Goal: Task Accomplishment & Management: Manage account settings

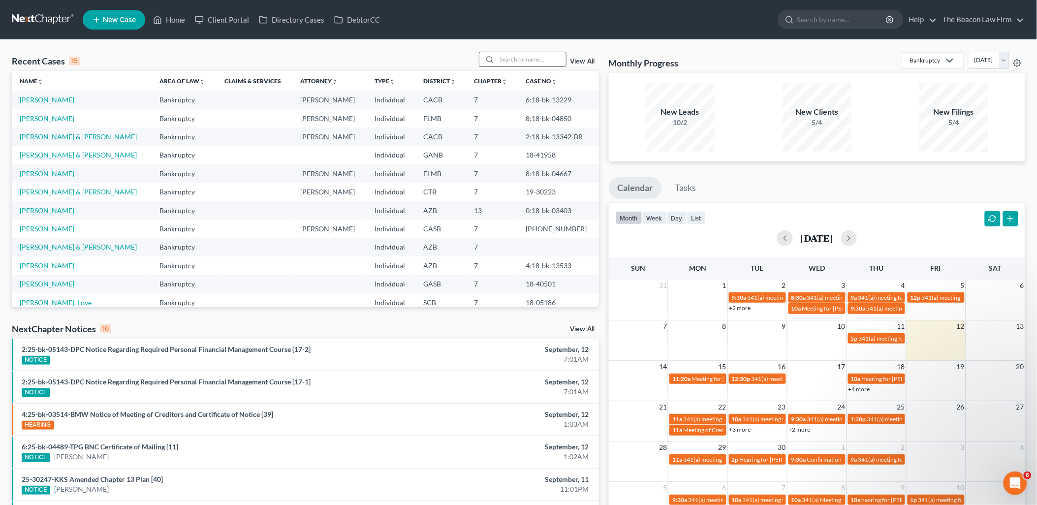
click at [523, 61] on input "search" at bounding box center [531, 59] width 69 height 14
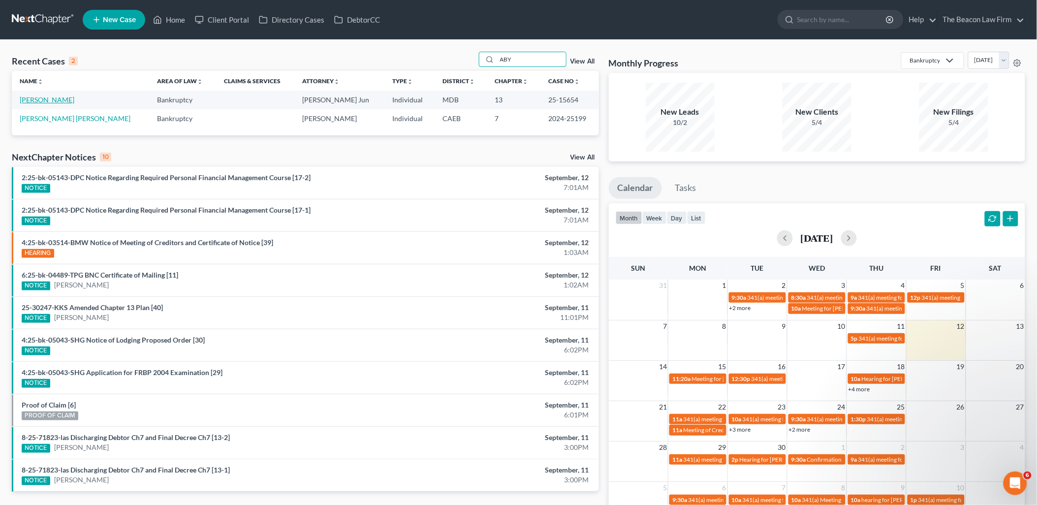
type input "ABY"
click at [38, 99] on link "[PERSON_NAME]" at bounding box center [47, 99] width 55 height 8
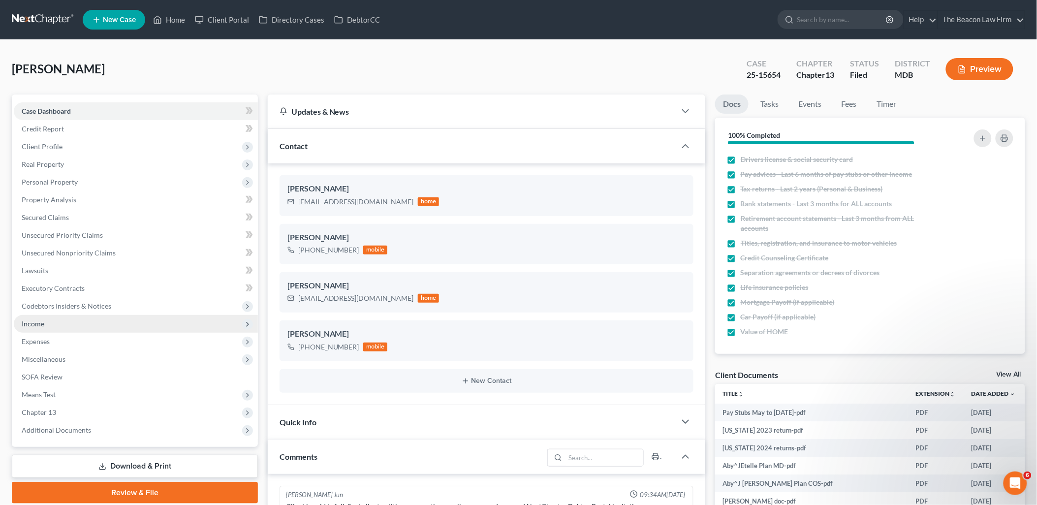
scroll to position [1263, 0]
click at [45, 323] on span "Income" at bounding box center [136, 324] width 244 height 18
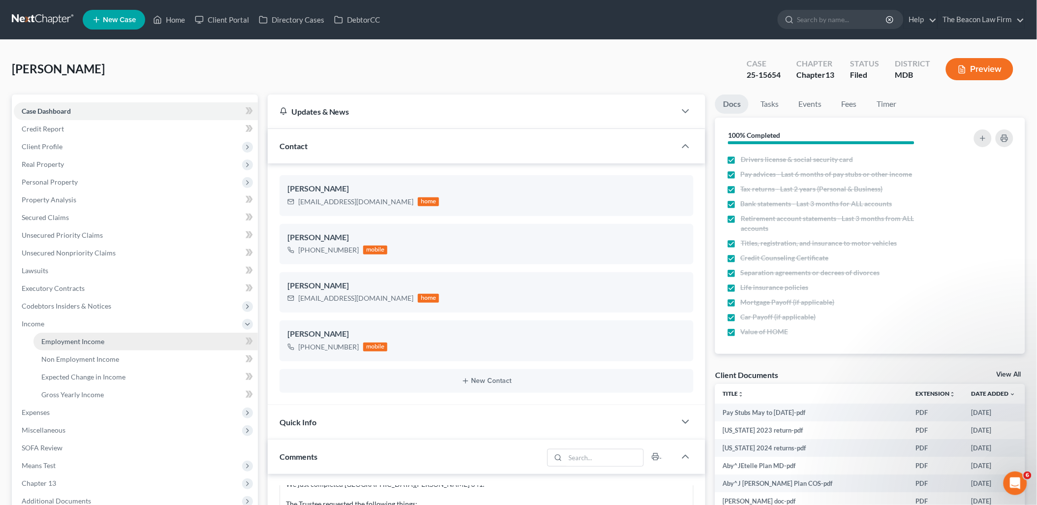
click at [70, 343] on span "Employment Income" at bounding box center [72, 341] width 63 height 8
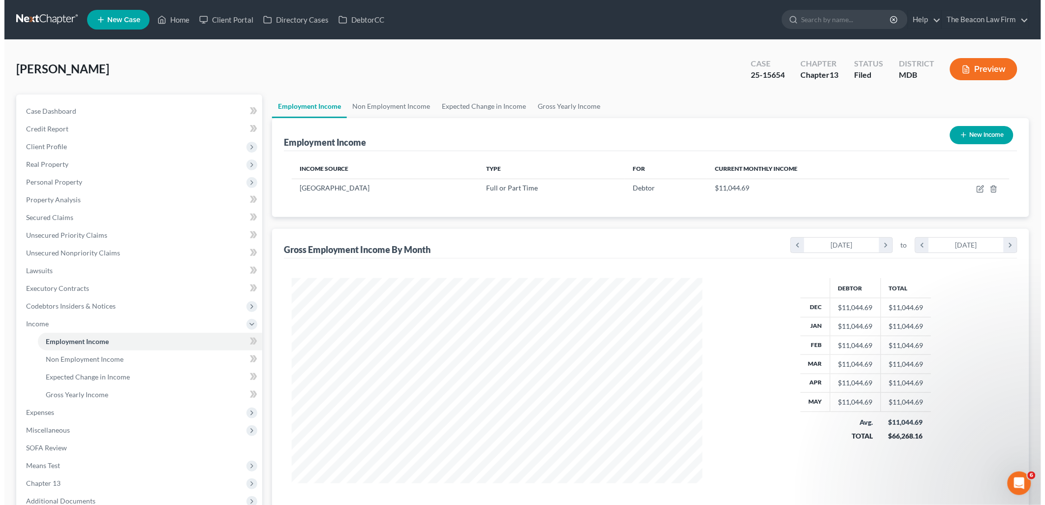
scroll to position [205, 431]
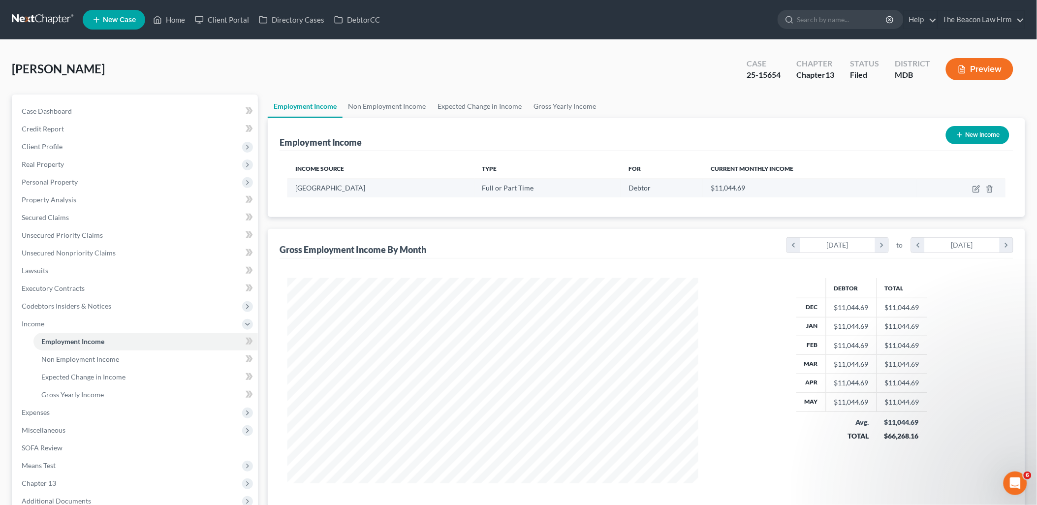
click at [971, 188] on td at bounding box center [961, 188] width 89 height 19
click at [972, 188] on td at bounding box center [961, 188] width 89 height 19
click at [980, 188] on icon "button" at bounding box center [976, 189] width 8 height 8
select select "0"
select select "48"
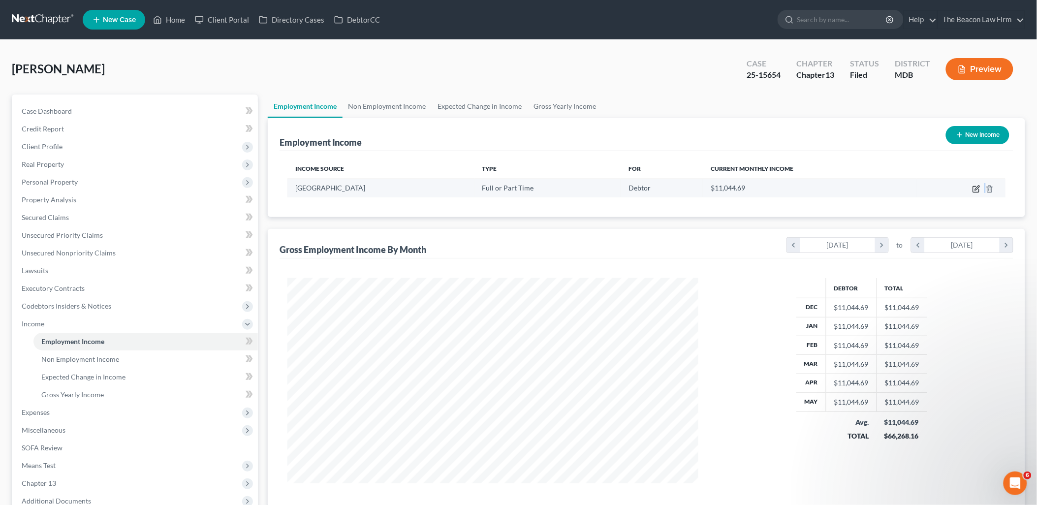
select select "2"
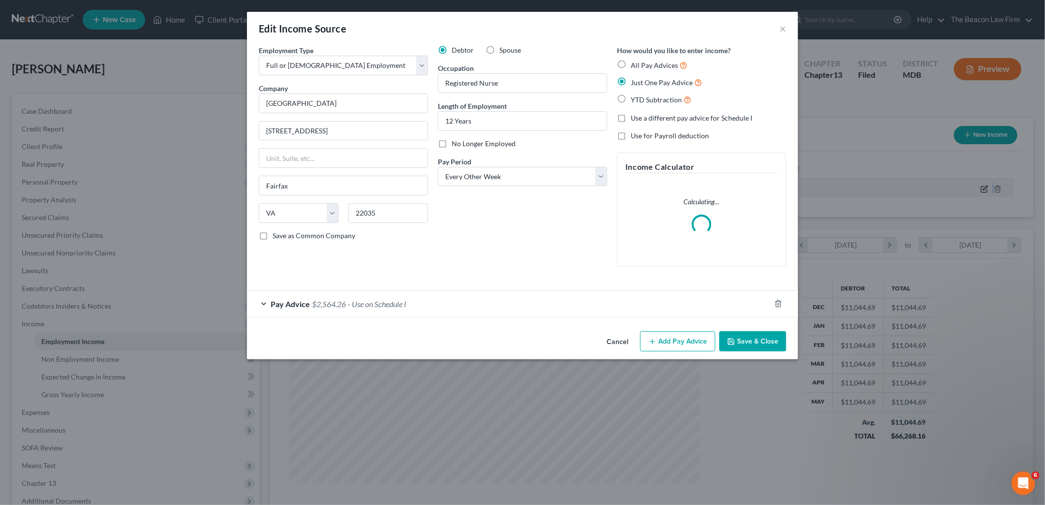
scroll to position [207, 434]
click at [326, 302] on span "$2,564.26" at bounding box center [329, 303] width 34 height 9
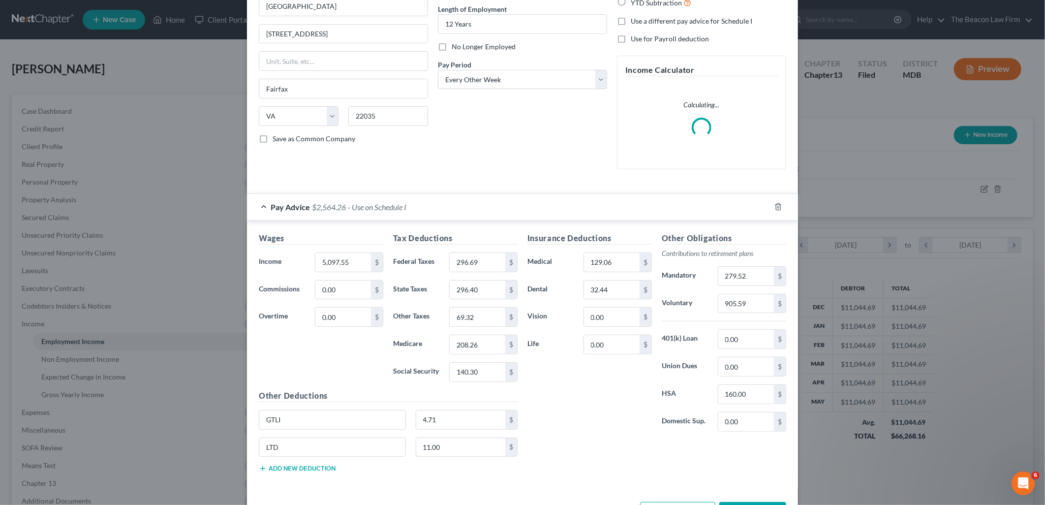
scroll to position [135, 0]
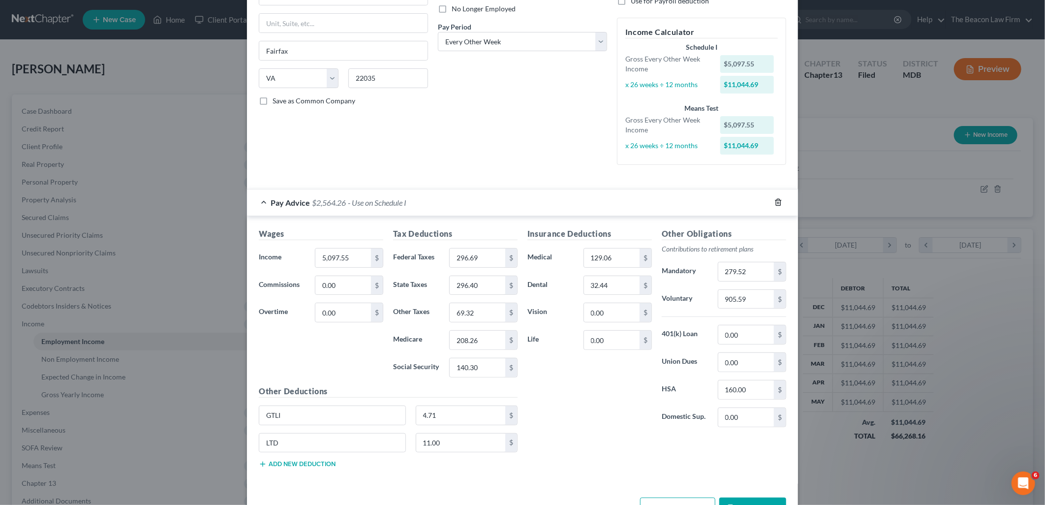
click at [776, 200] on polyline "button" at bounding box center [779, 200] width 6 height 0
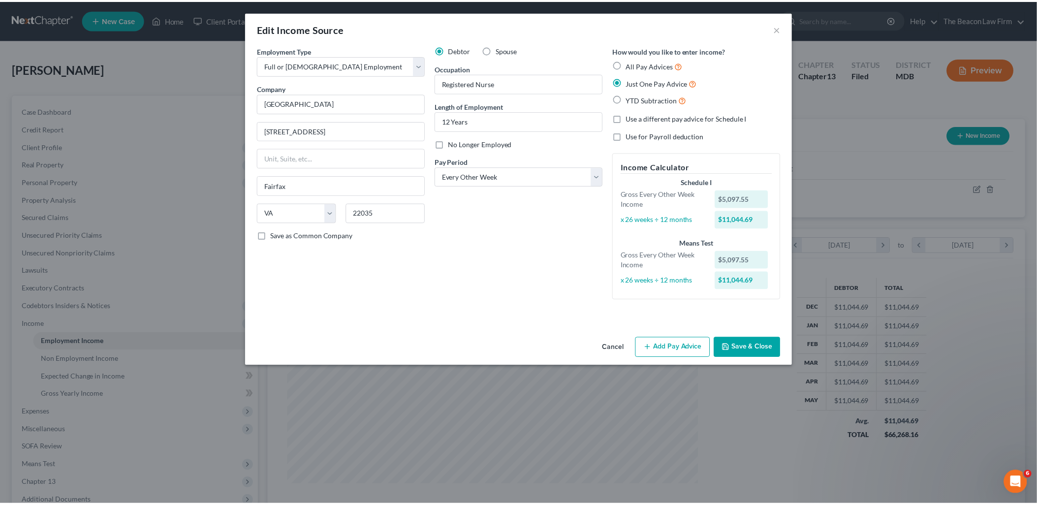
scroll to position [0, 0]
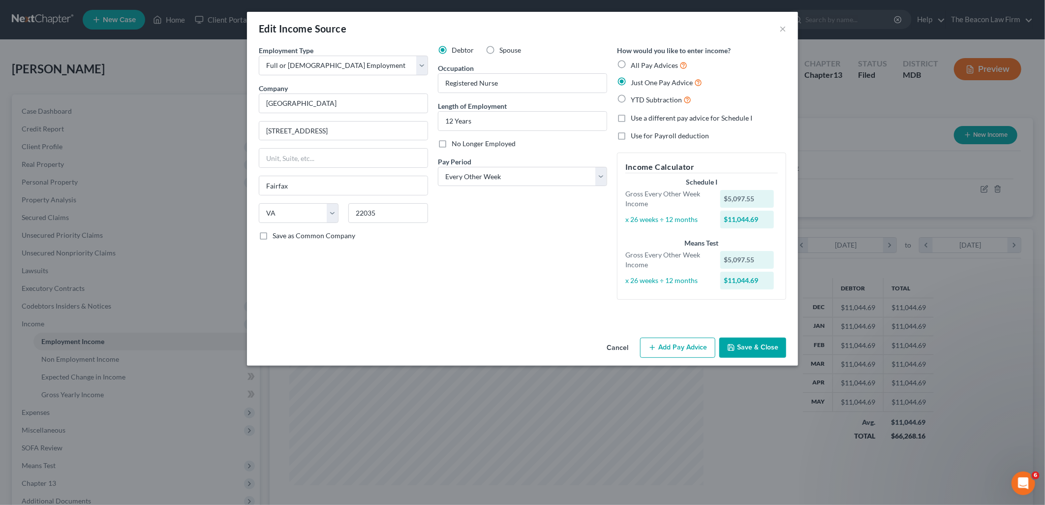
click at [759, 348] on button "Save & Close" at bounding box center [753, 348] width 67 height 21
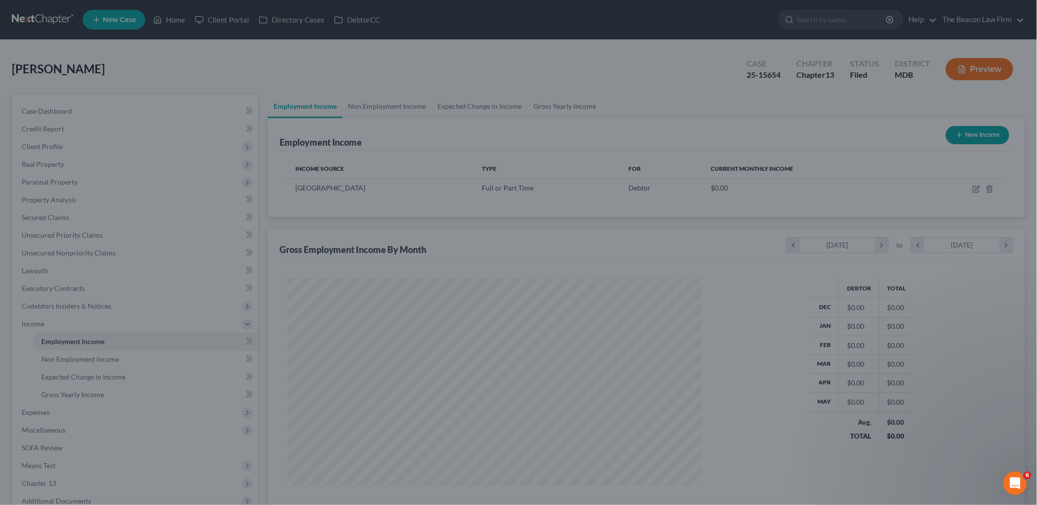
scroll to position [491937, 491712]
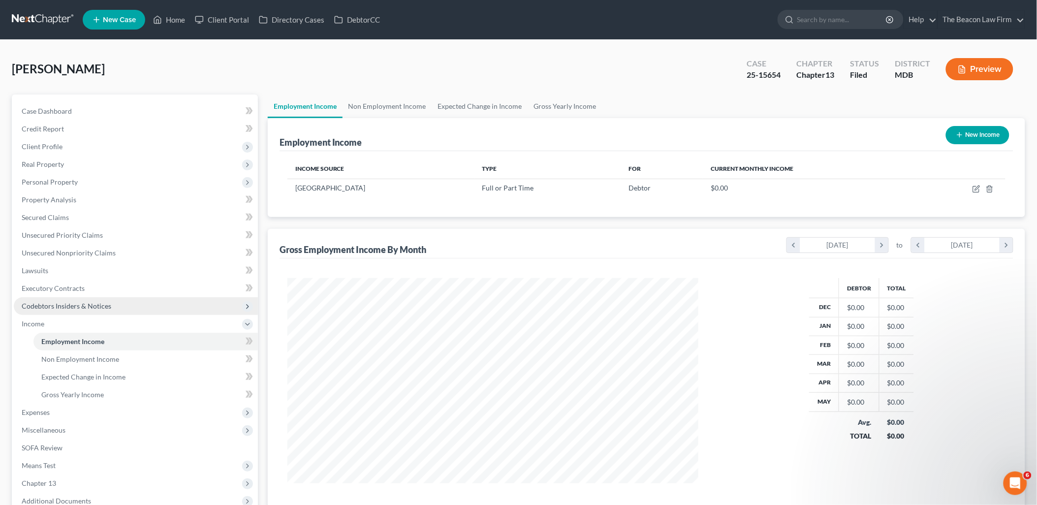
click at [57, 302] on span "Codebtors Insiders & Notices" at bounding box center [67, 306] width 90 height 8
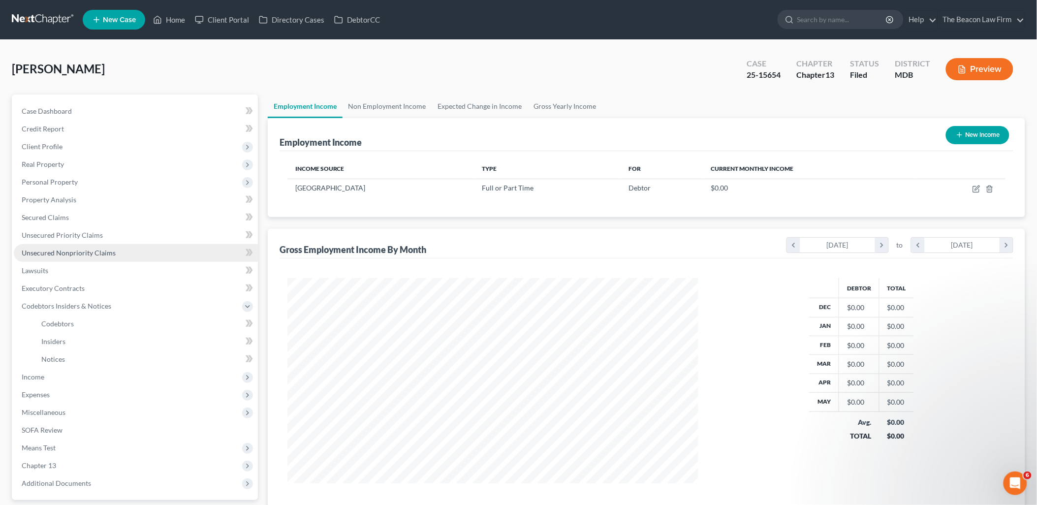
click at [52, 257] on link "Unsecured Nonpriority Claims" at bounding box center [136, 253] width 244 height 18
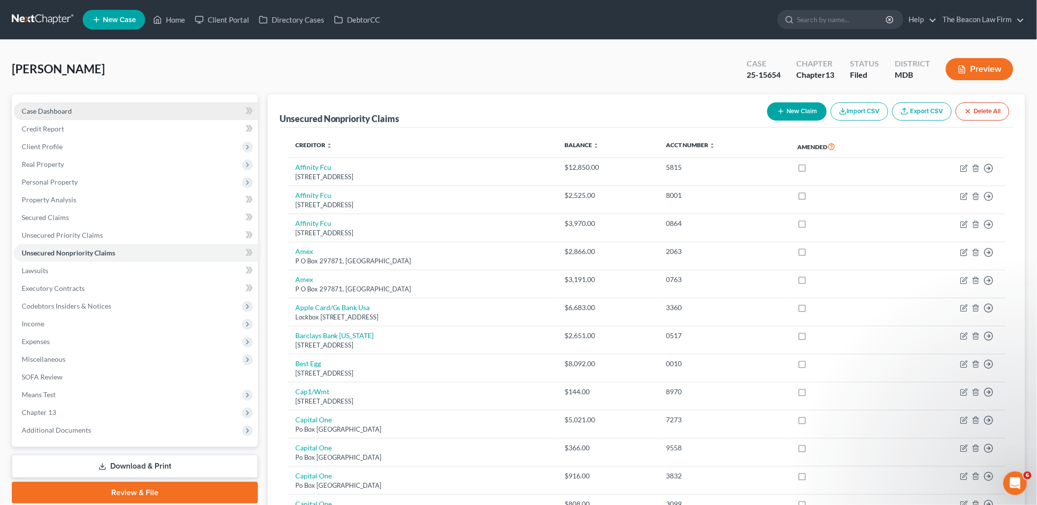
click at [46, 107] on span "Case Dashboard" at bounding box center [47, 111] width 50 height 8
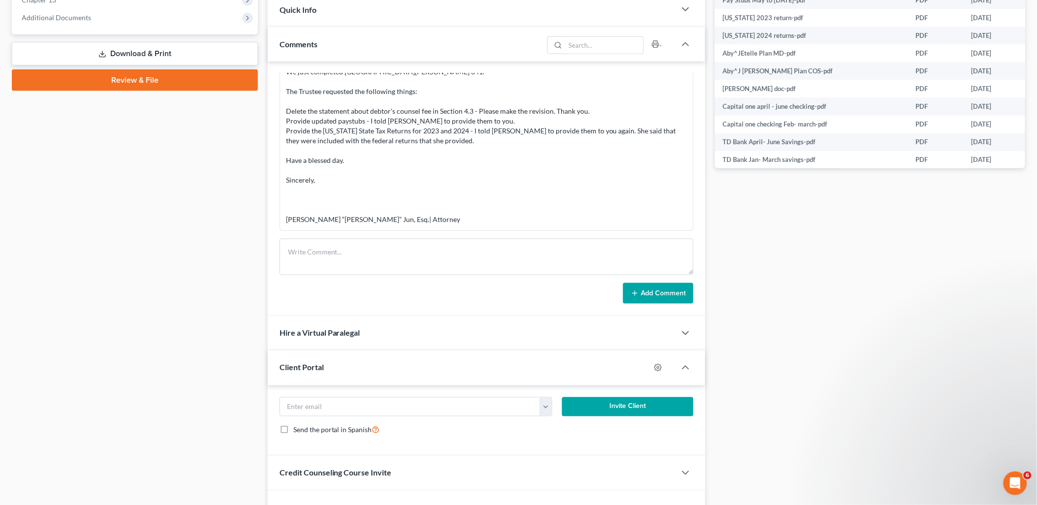
scroll to position [470, 0]
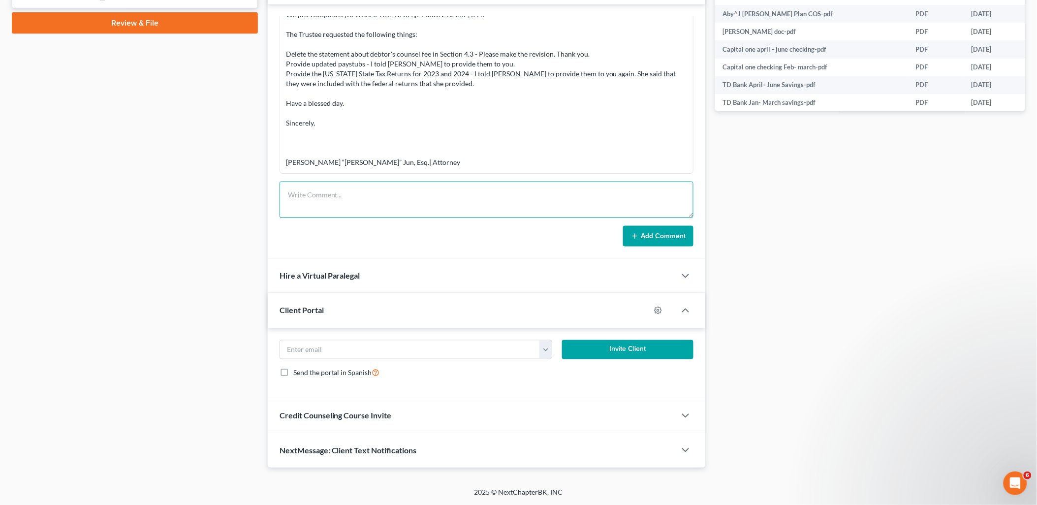
click at [336, 197] on textarea at bounding box center [487, 200] width 414 height 36
paste textarea "Good Morning David! -Atty fees in 4.2 and 4.3, clarify WE ALREADY AMENDED TO CH…"
type textarea "Good Morning David! -Atty fees in 4.2 and 4.3, clarify WE ALREADY AMENDED TO CH…"
drag, startPoint x: 643, startPoint y: 233, endPoint x: 971, endPoint y: 161, distance: 336.1
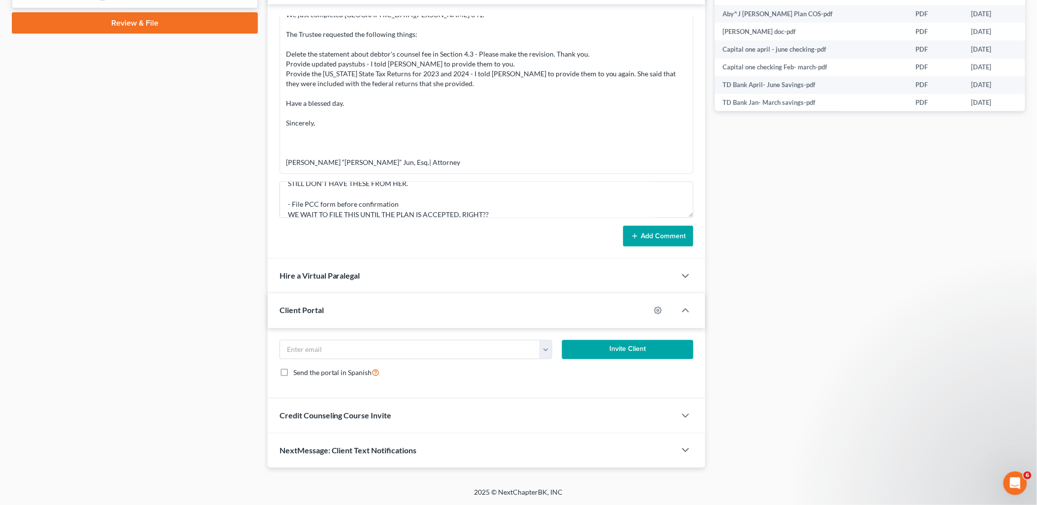
click at [643, 233] on button "Add Comment" at bounding box center [658, 236] width 70 height 21
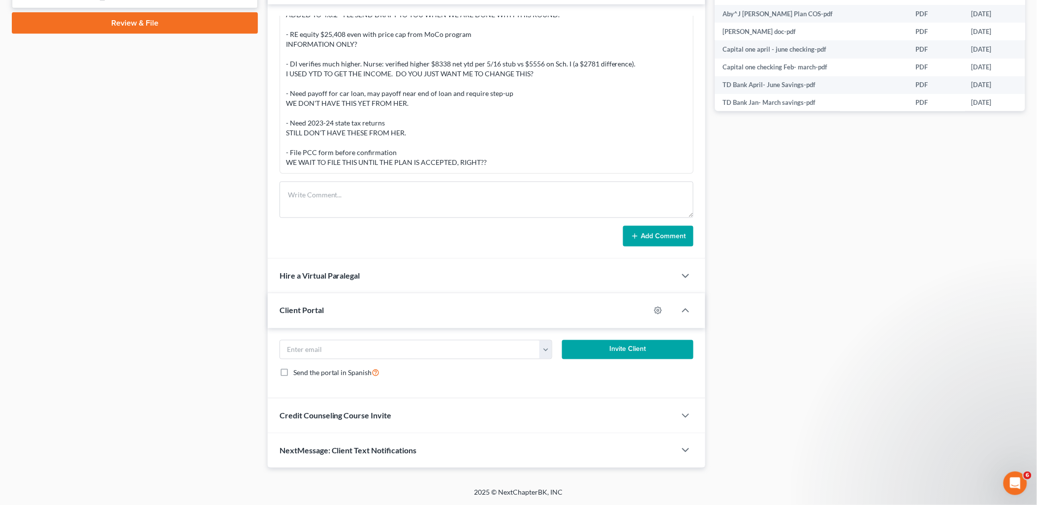
scroll to position [0, 0]
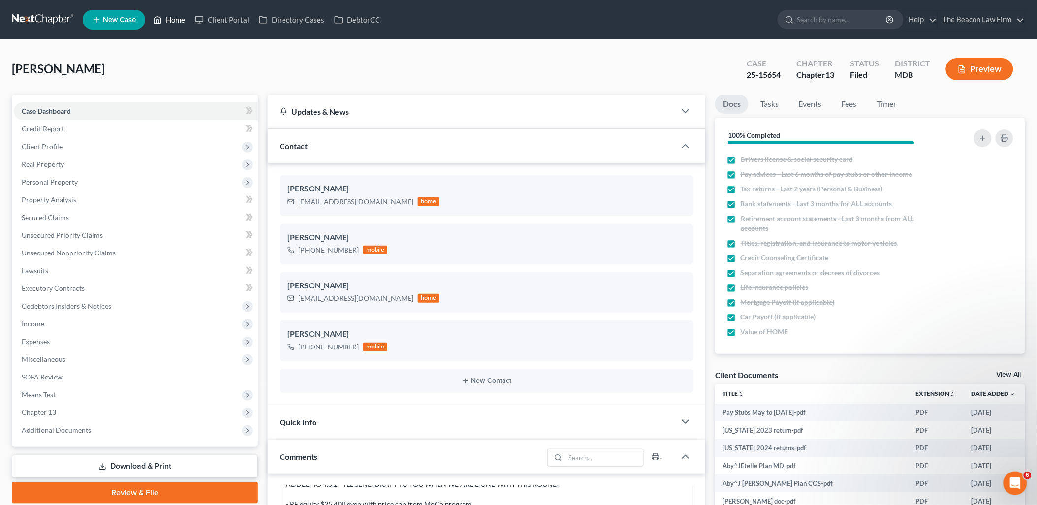
drag, startPoint x: 178, startPoint y: 20, endPoint x: 190, endPoint y: 35, distance: 19.2
click at [178, 20] on link "Home" at bounding box center [169, 20] width 42 height 18
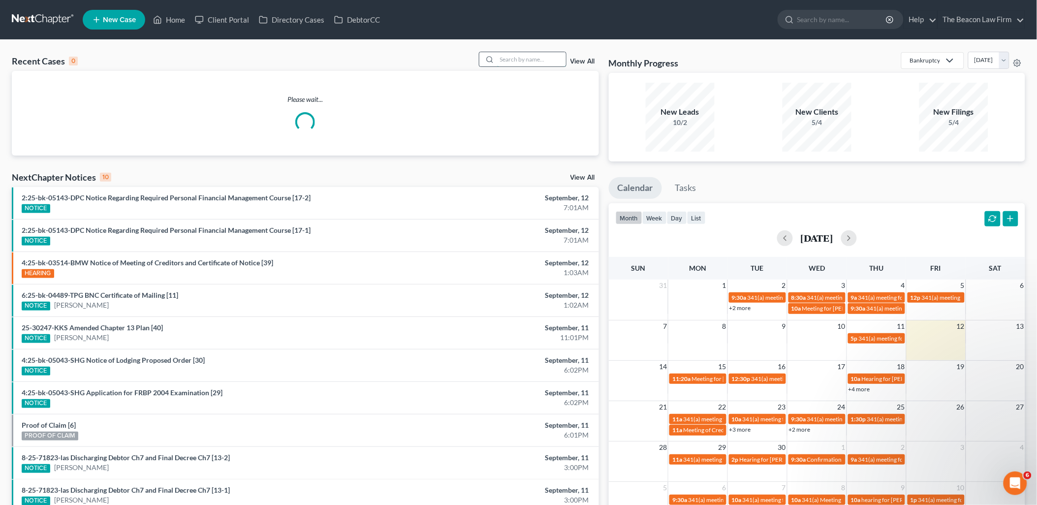
click at [513, 58] on input "search" at bounding box center [531, 59] width 69 height 14
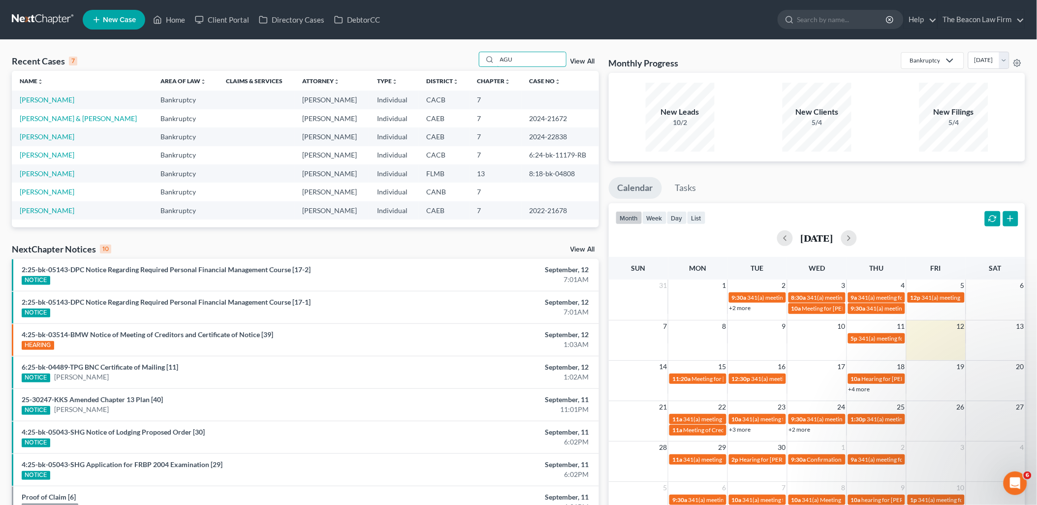
drag, startPoint x: 539, startPoint y: 62, endPoint x: 474, endPoint y: 70, distance: 64.9
click at [474, 70] on div "Recent Cases 7 AGU View All" at bounding box center [305, 61] width 587 height 19
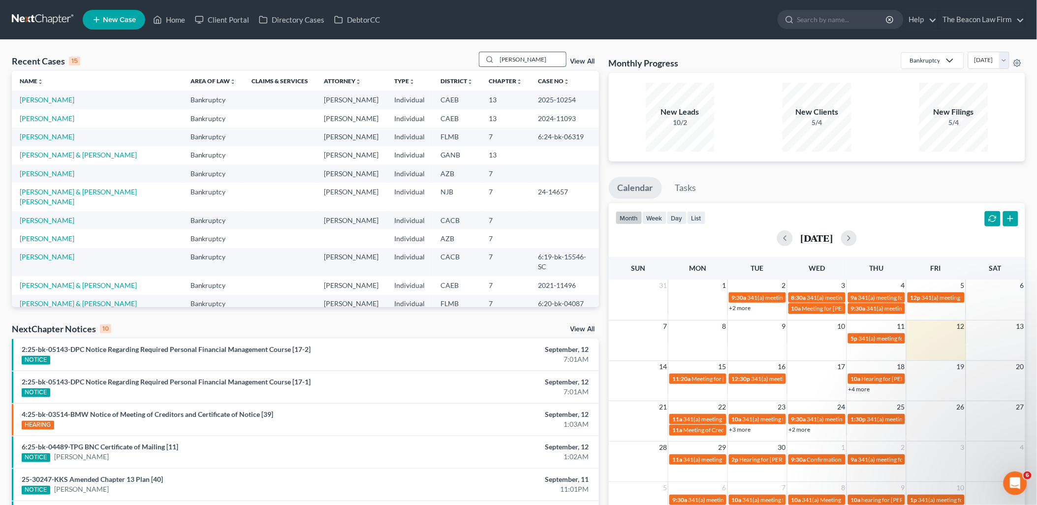
drag, startPoint x: 554, startPoint y: 53, endPoint x: 485, endPoint y: 62, distance: 69.0
click at [485, 62] on div "LUIS" at bounding box center [523, 59] width 88 height 15
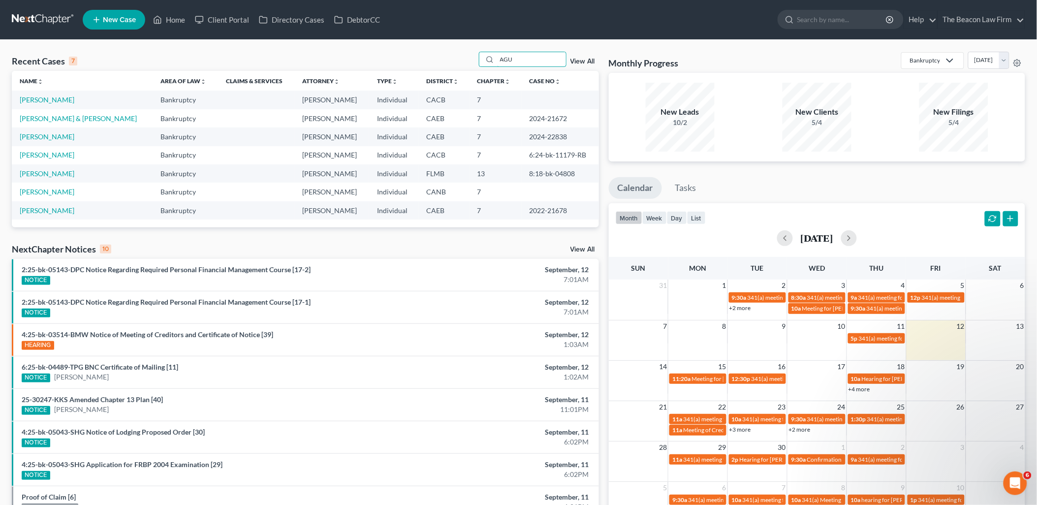
drag, startPoint x: 517, startPoint y: 58, endPoint x: 475, endPoint y: 59, distance: 41.4
click at [475, 59] on div "Recent Cases 7 AGU View All" at bounding box center [305, 61] width 587 height 19
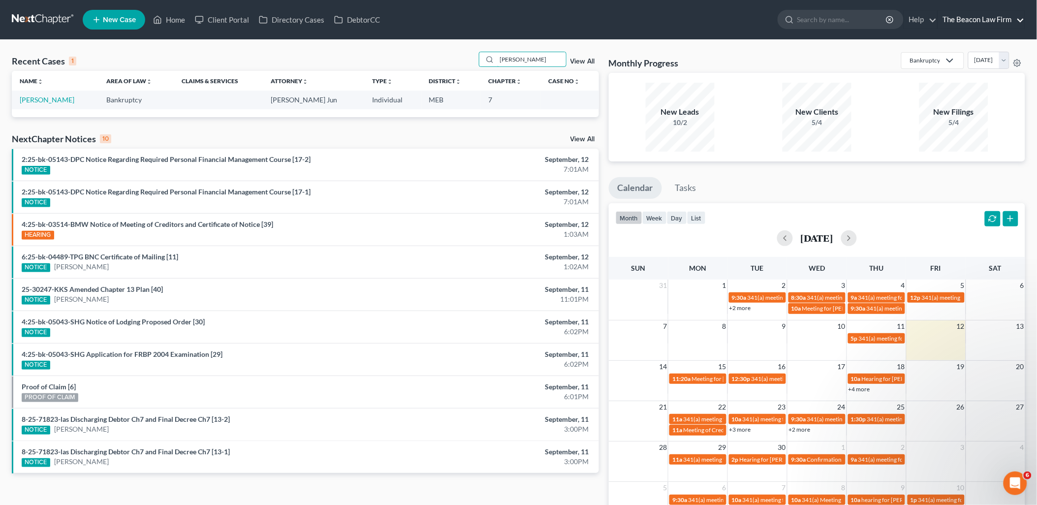
type input "AVINA"
click at [992, 20] on link "The Beacon Law Firm" at bounding box center [981, 20] width 87 height 18
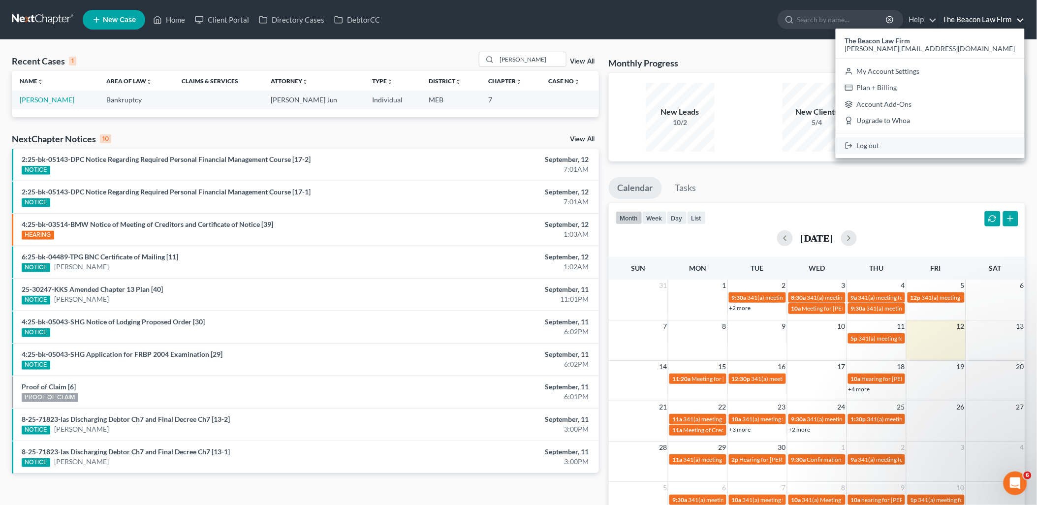
click at [961, 145] on link "Log out" at bounding box center [930, 145] width 189 height 17
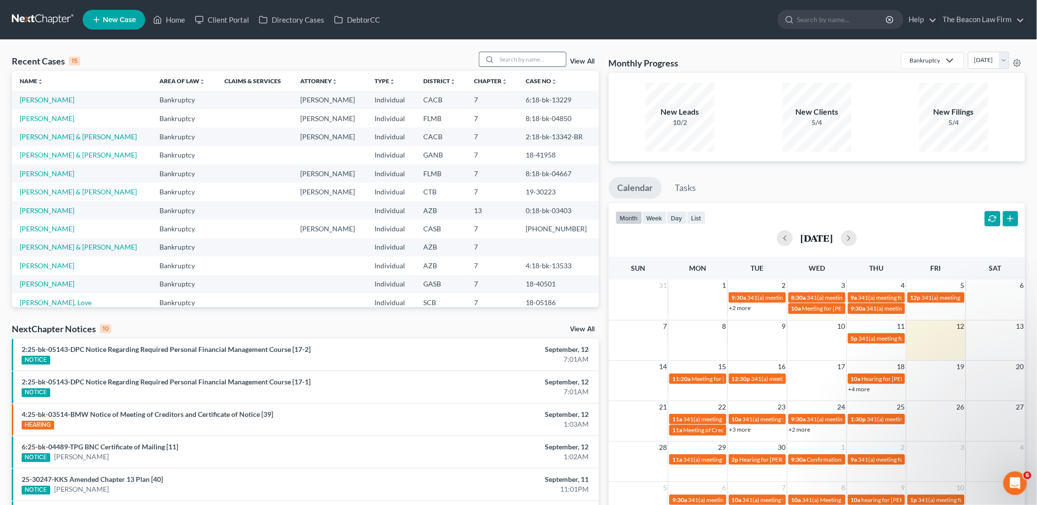
drag, startPoint x: 510, startPoint y: 62, endPoint x: 529, endPoint y: 63, distance: 18.7
click at [510, 62] on input "search" at bounding box center [531, 59] width 69 height 14
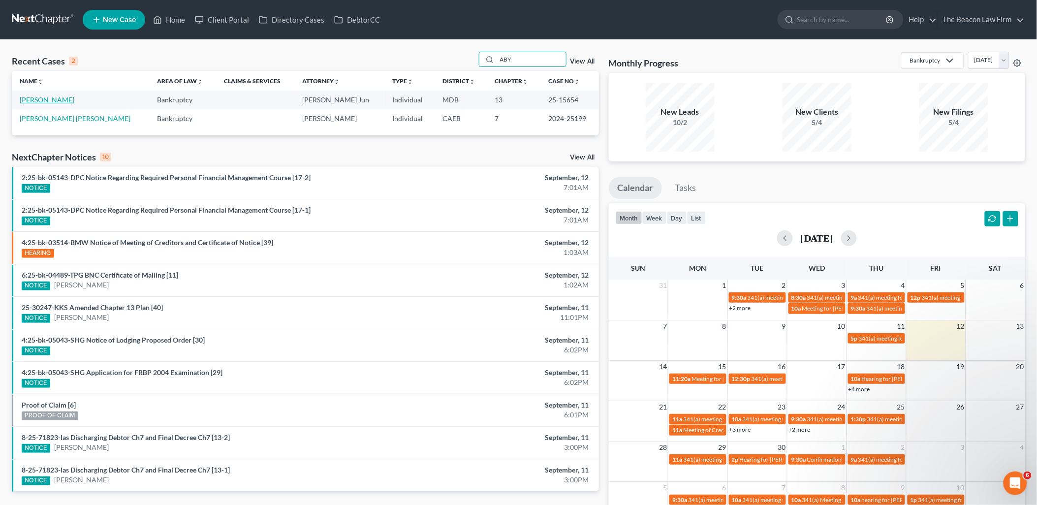
type input "ABY"
click at [46, 96] on link "[PERSON_NAME]" at bounding box center [47, 99] width 55 height 8
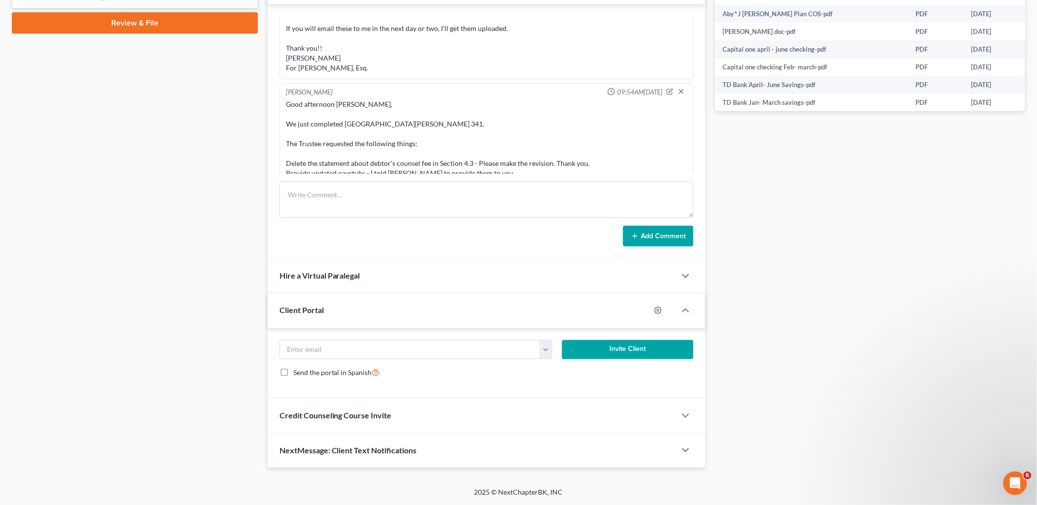
scroll to position [1263, 0]
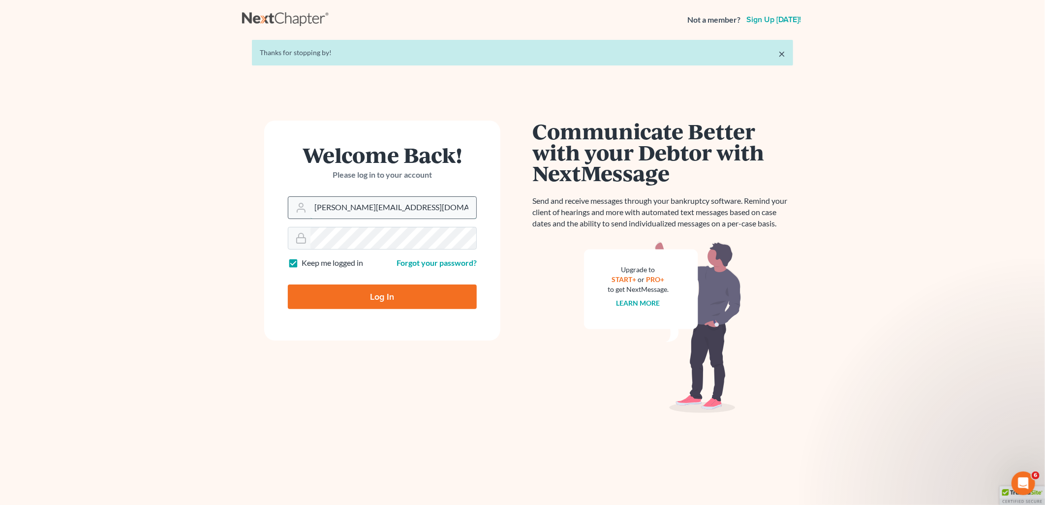
click at [407, 208] on input "[PERSON_NAME][EMAIL_ADDRESS][DOMAIN_NAME]" at bounding box center [394, 208] width 166 height 22
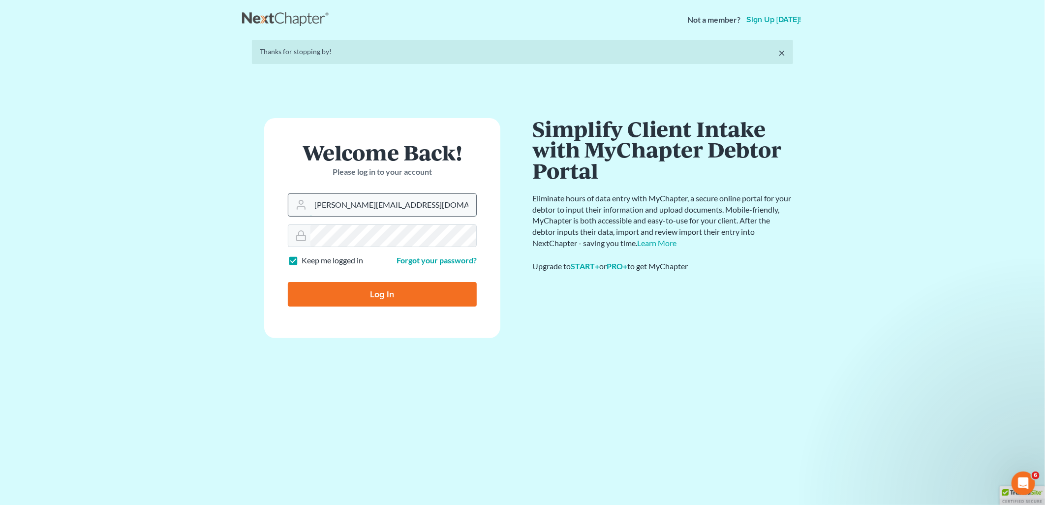
type input "tatajelaw@gmail.com"
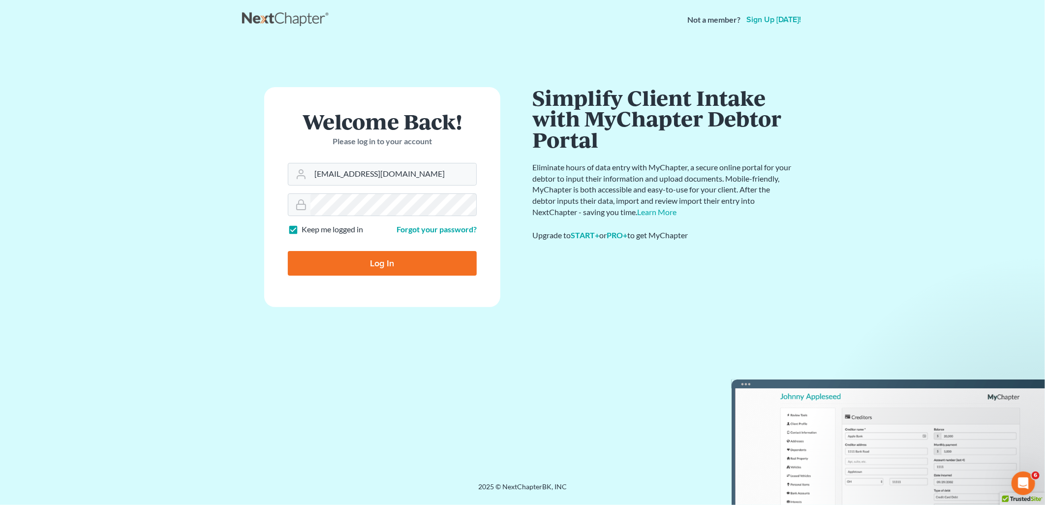
drag, startPoint x: 376, startPoint y: 260, endPoint x: 730, endPoint y: 202, distance: 358.5
click at [381, 260] on input "Log In" at bounding box center [382, 263] width 189 height 25
type input "Thinking..."
